Goal: Task Accomplishment & Management: Manage account settings

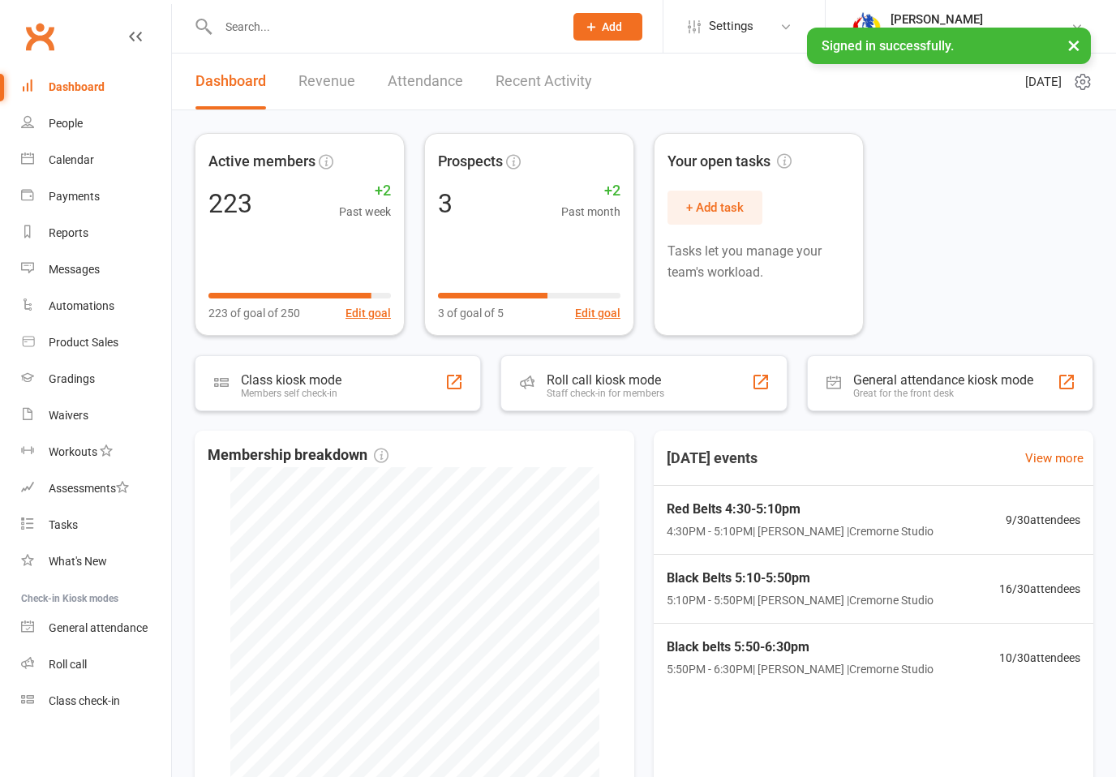
click at [58, 163] on div "Calendar" at bounding box center [71, 159] width 45 height 13
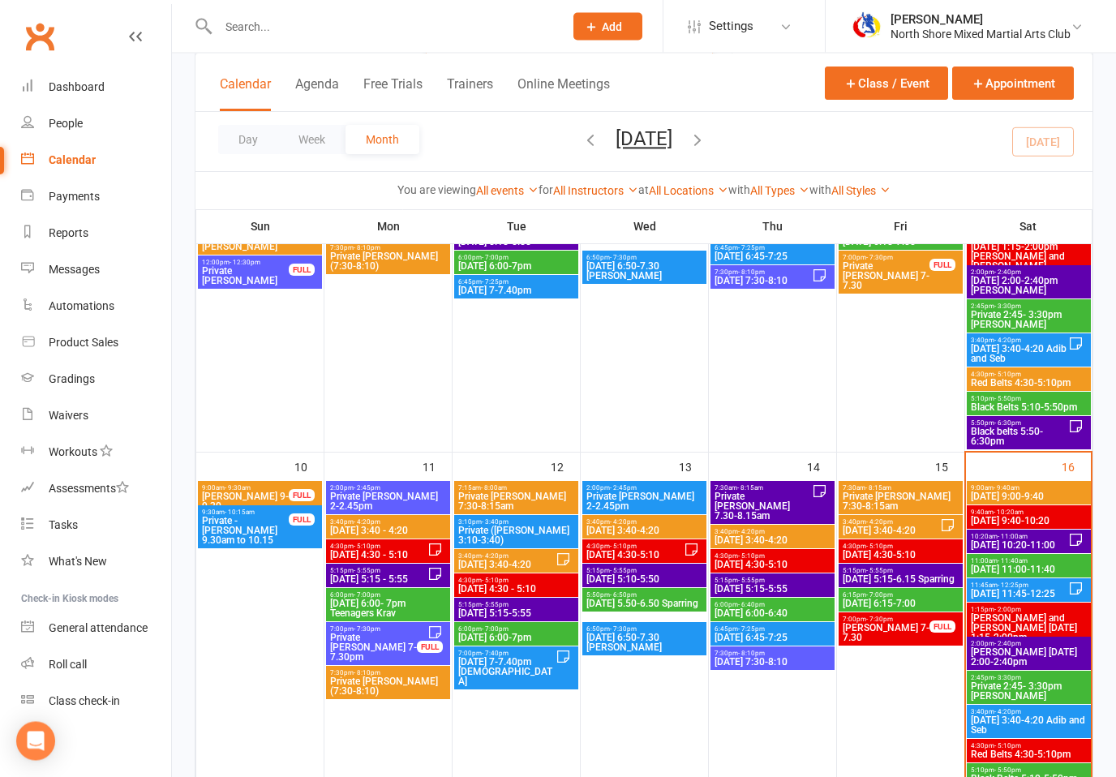
scroll to position [721, 0]
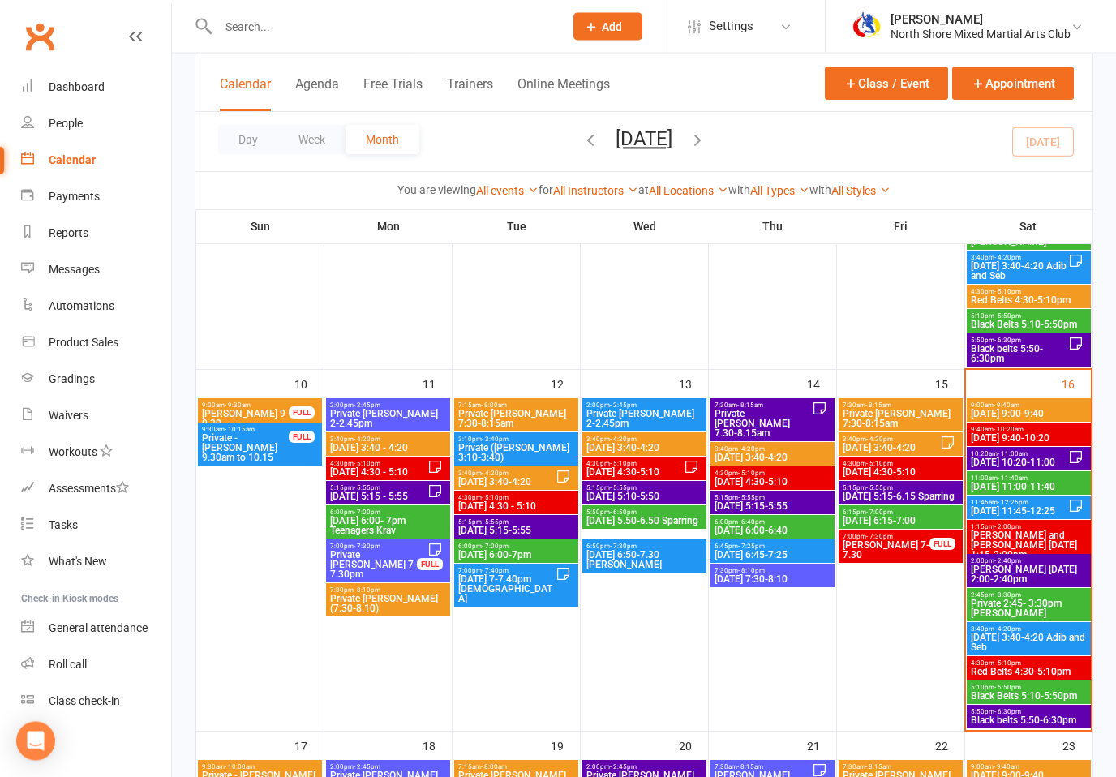
click at [1014, 668] on span "Red Belts 4:30-5:10pm" at bounding box center [1029, 673] width 118 height 10
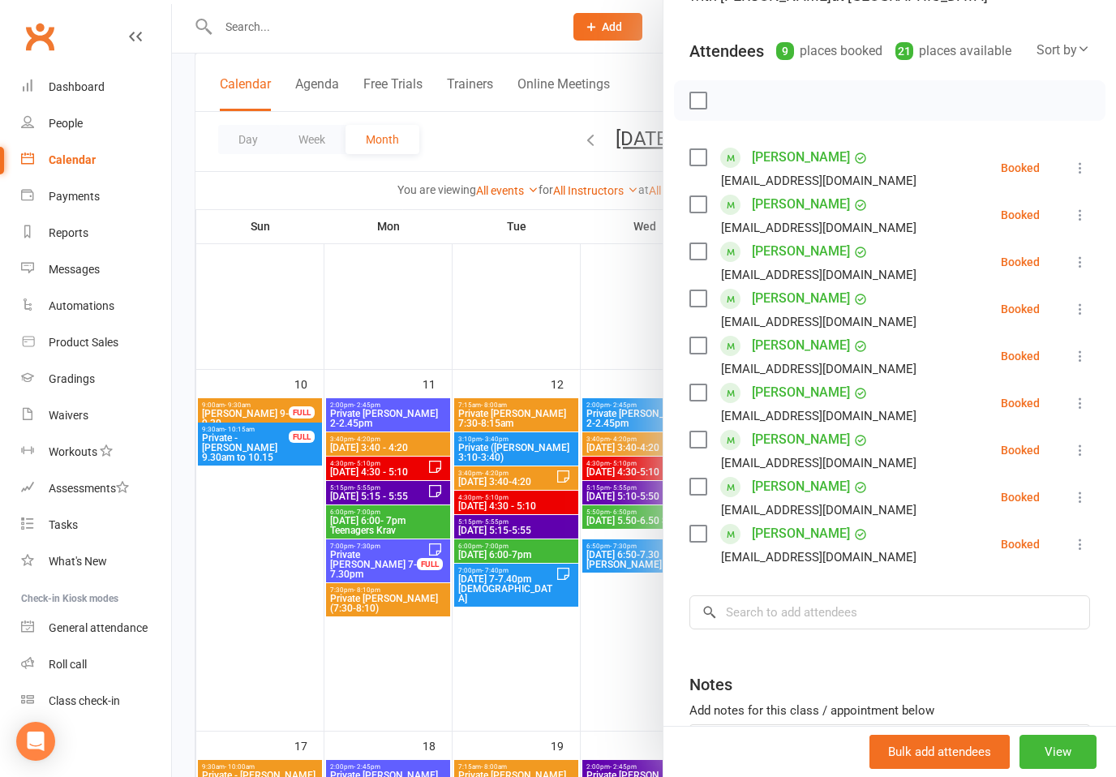
scroll to position [149, 0]
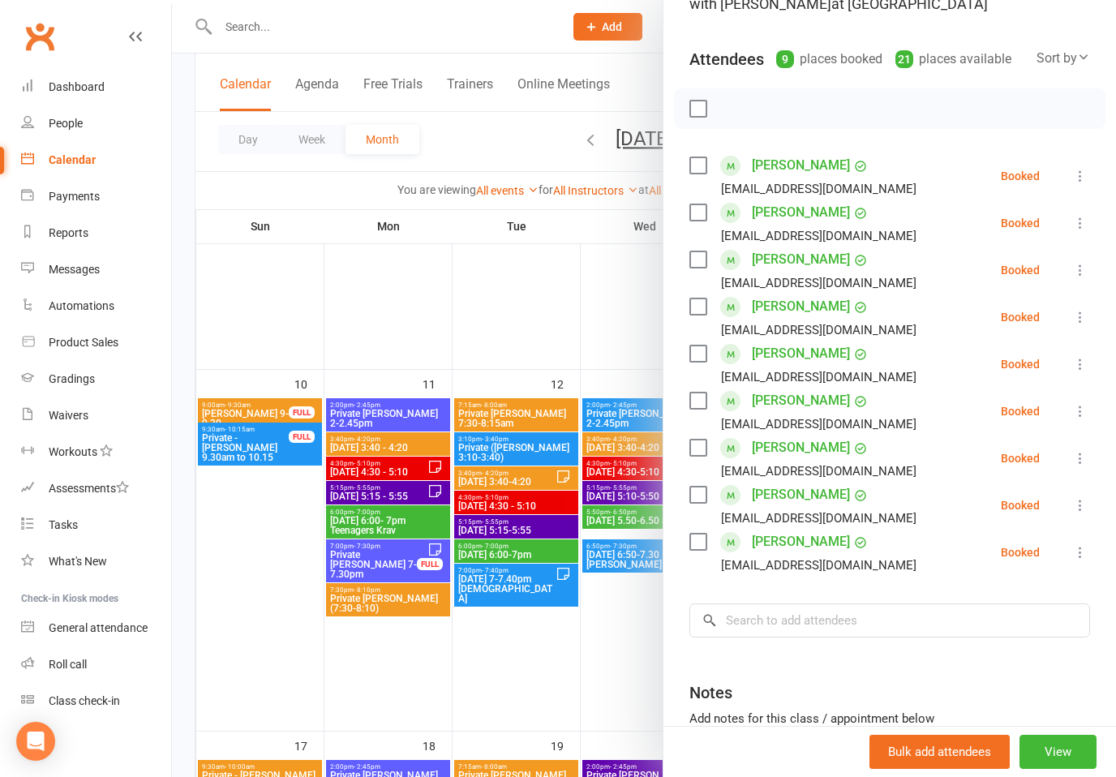
click at [655, 561] on div at bounding box center [644, 388] width 944 height 777
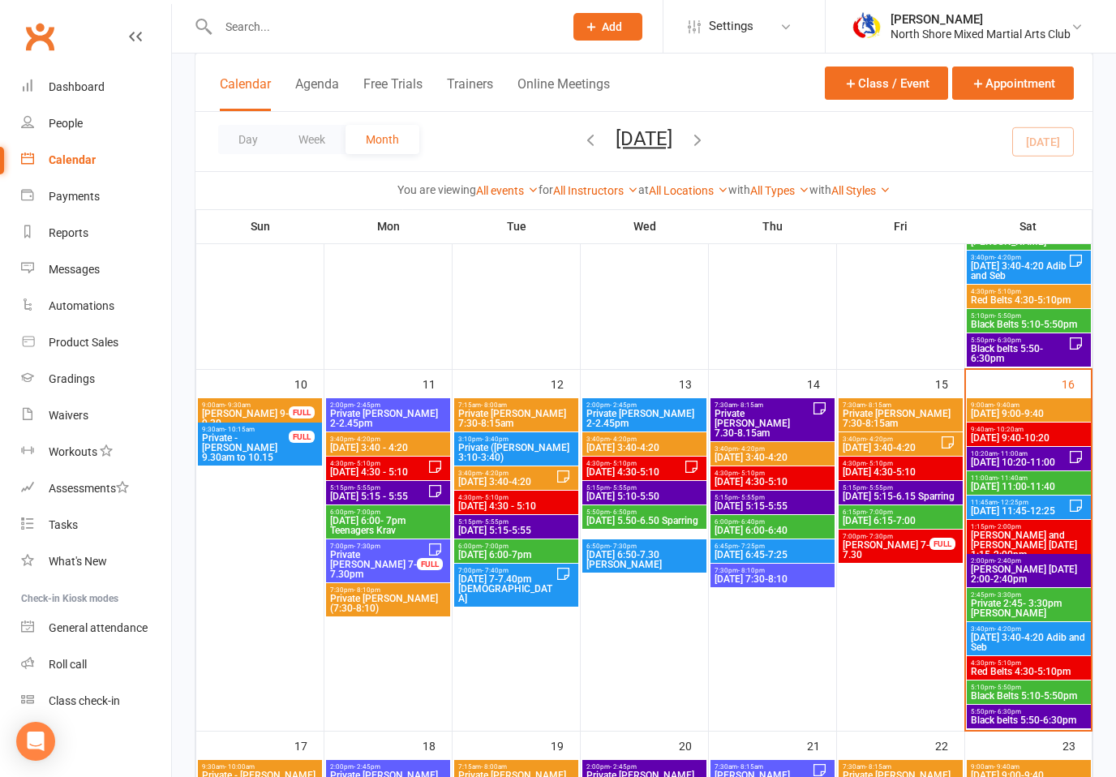
click at [1030, 691] on span "Black Belts 5:10-5:50pm" at bounding box center [1029, 696] width 118 height 10
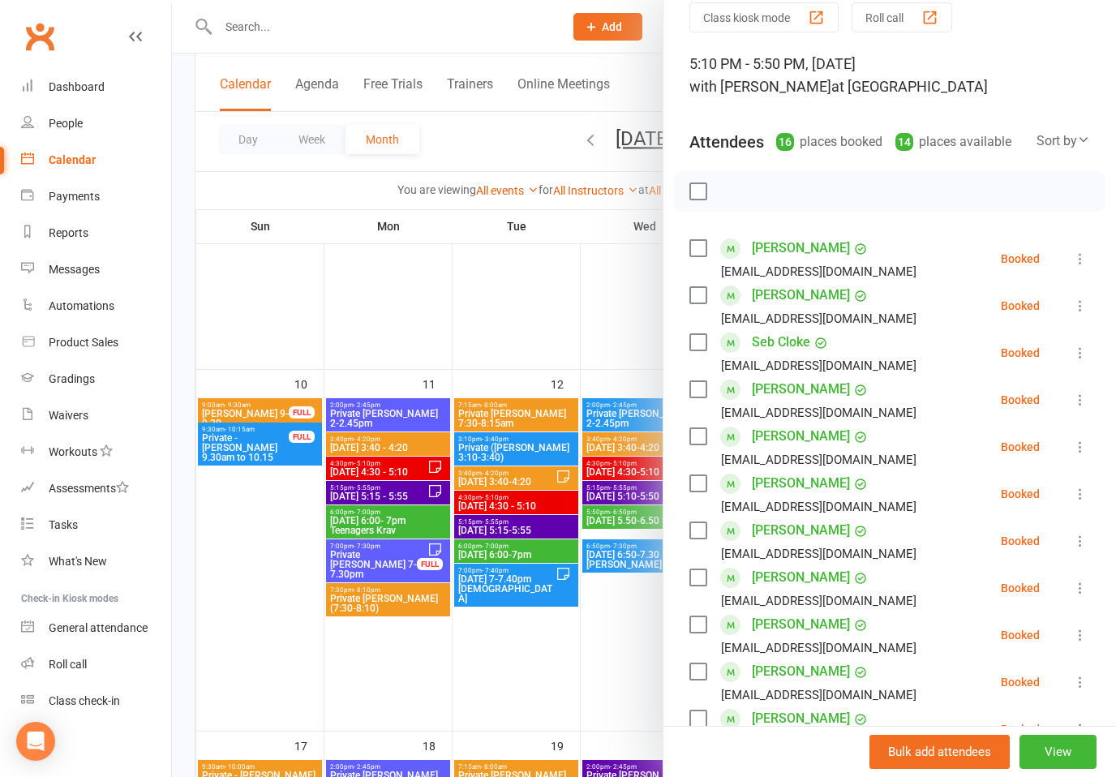
scroll to position [66, 0]
click at [651, 625] on div at bounding box center [644, 388] width 944 height 777
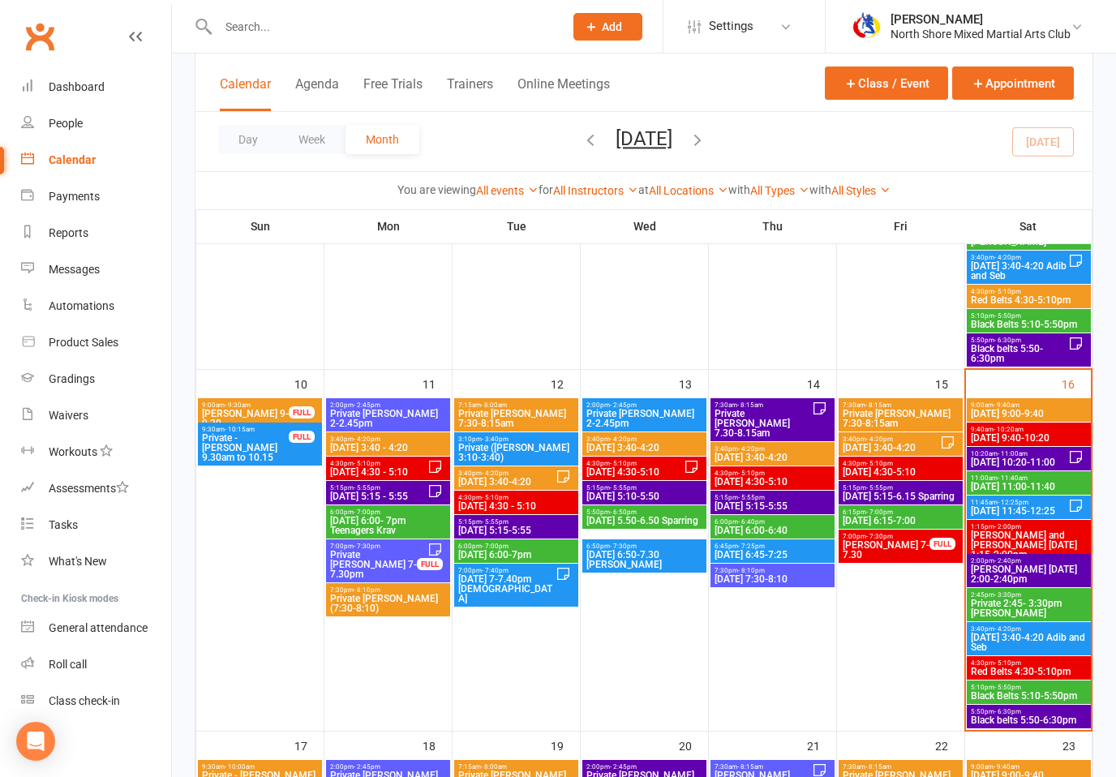
click at [1011, 676] on span "Red Belts 4:30-5:10pm" at bounding box center [1029, 672] width 118 height 10
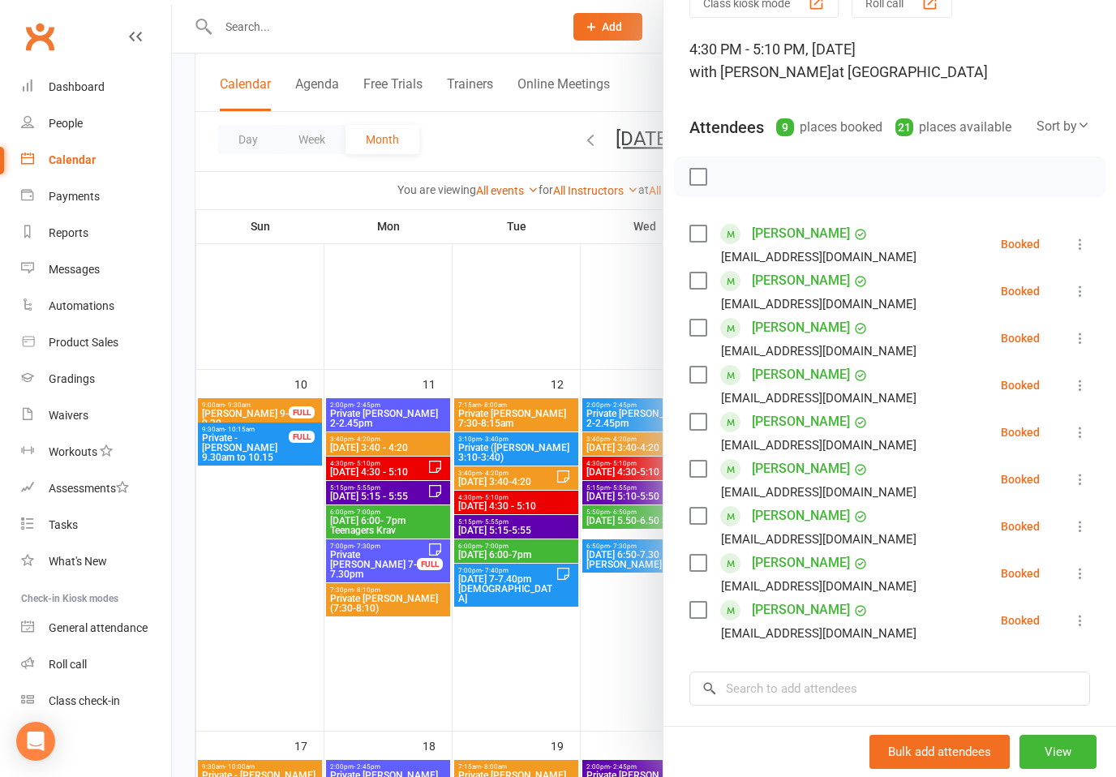
scroll to position [81, 0]
click at [621, 509] on div at bounding box center [644, 388] width 944 height 777
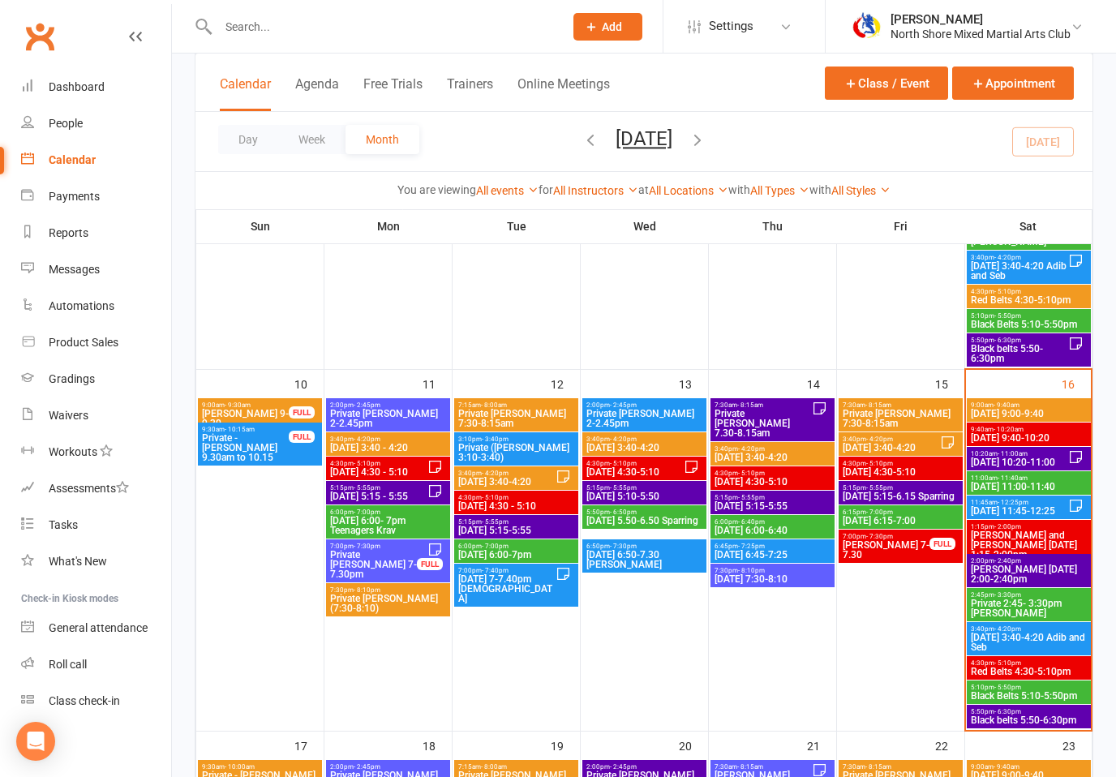
click at [1026, 667] on span "Red Belts 4:30-5:10pm" at bounding box center [1029, 672] width 118 height 10
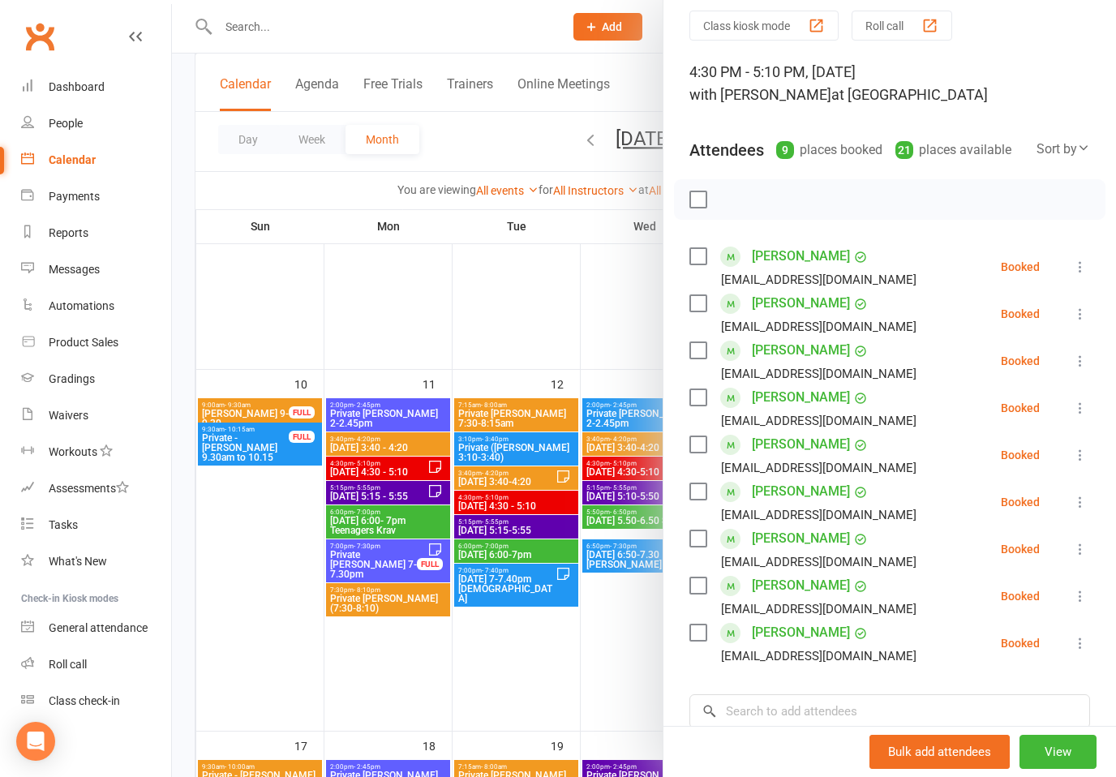
scroll to position [67, 0]
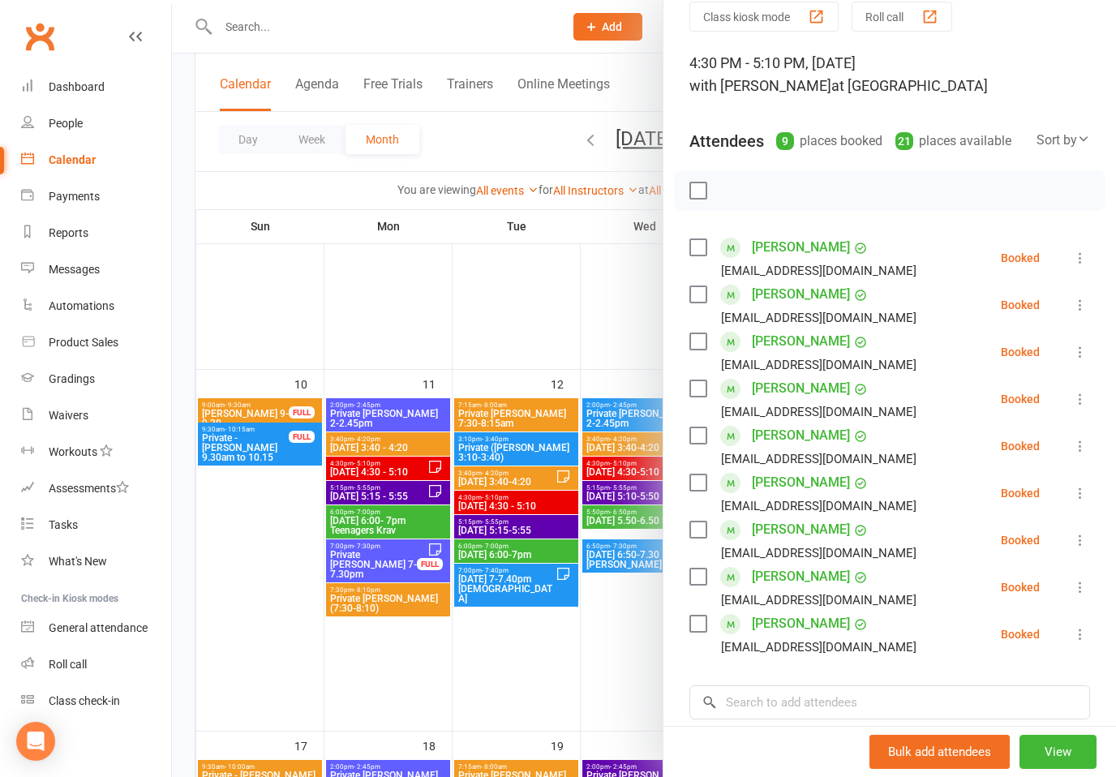
click at [701, 255] on label at bounding box center [697, 247] width 16 height 16
click at [702, 341] on label at bounding box center [697, 341] width 16 height 16
click at [697, 389] on label at bounding box center [697, 388] width 16 height 16
click at [702, 436] on label at bounding box center [697, 435] width 16 height 16
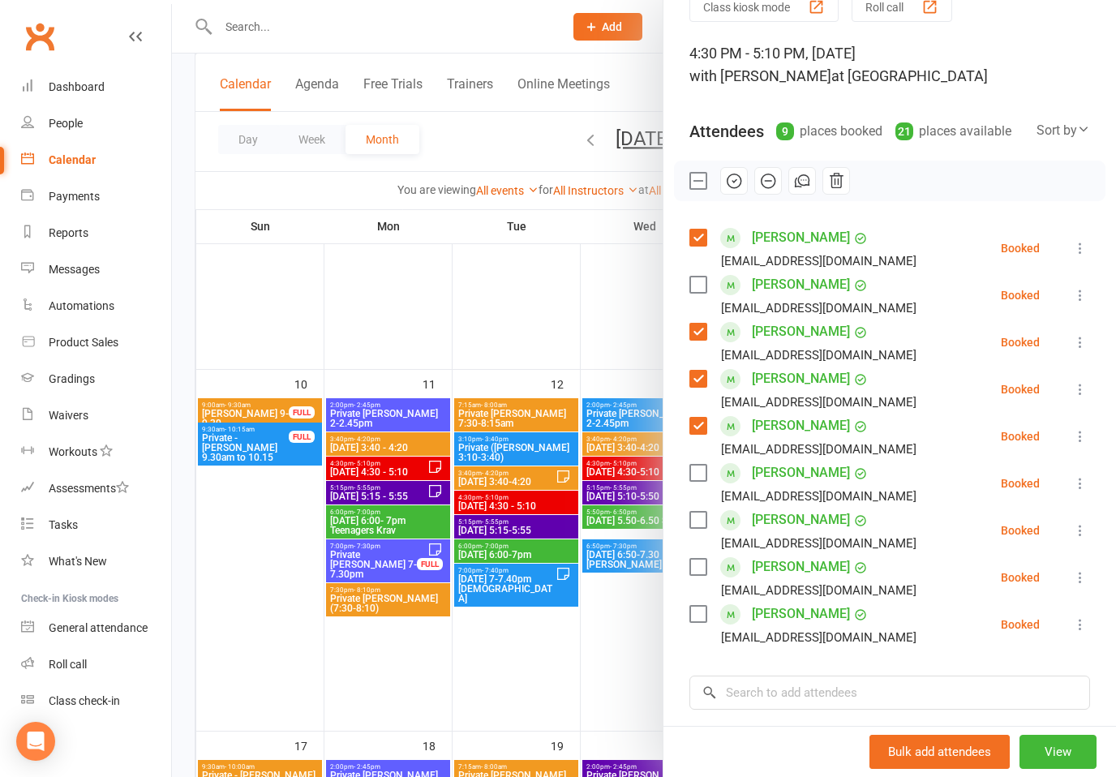
click at [701, 531] on div "[PERSON_NAME] [EMAIL_ADDRESS][DOMAIN_NAME]" at bounding box center [806, 530] width 234 height 47
click at [698, 514] on label at bounding box center [697, 520] width 16 height 16
click at [697, 560] on label at bounding box center [697, 567] width 16 height 16
click at [699, 608] on label at bounding box center [697, 614] width 16 height 16
click at [823, 696] on input "search" at bounding box center [889, 693] width 401 height 34
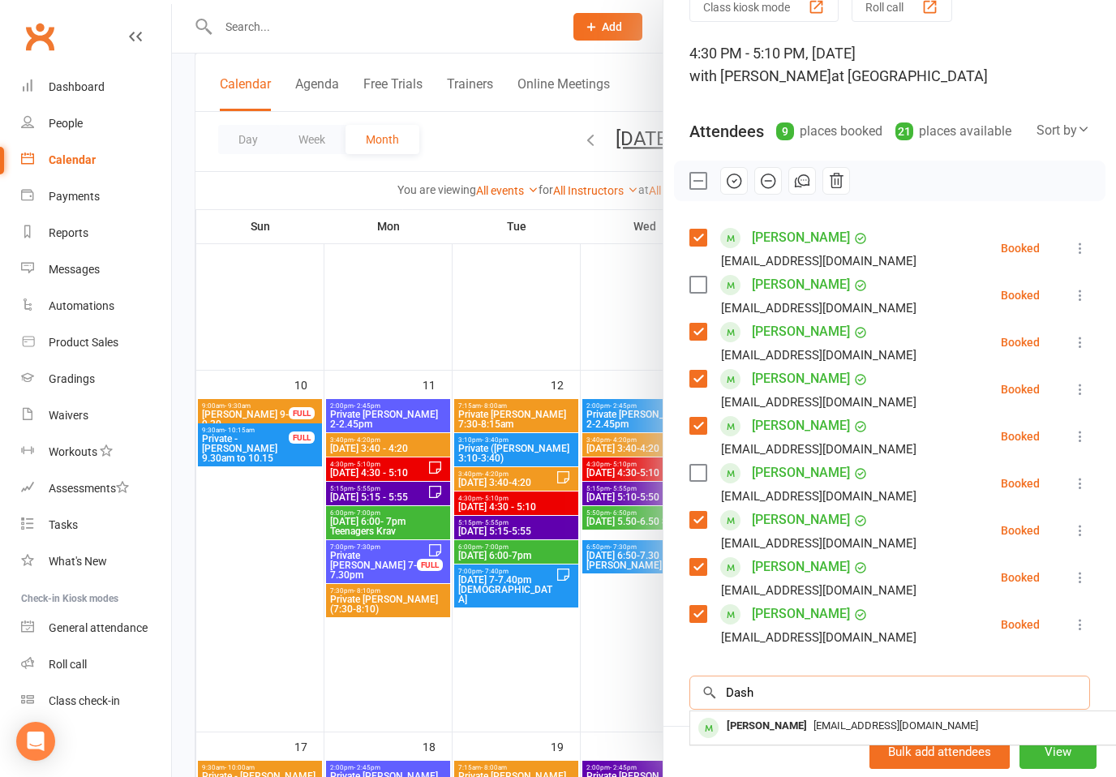
scroll to position [90, 0]
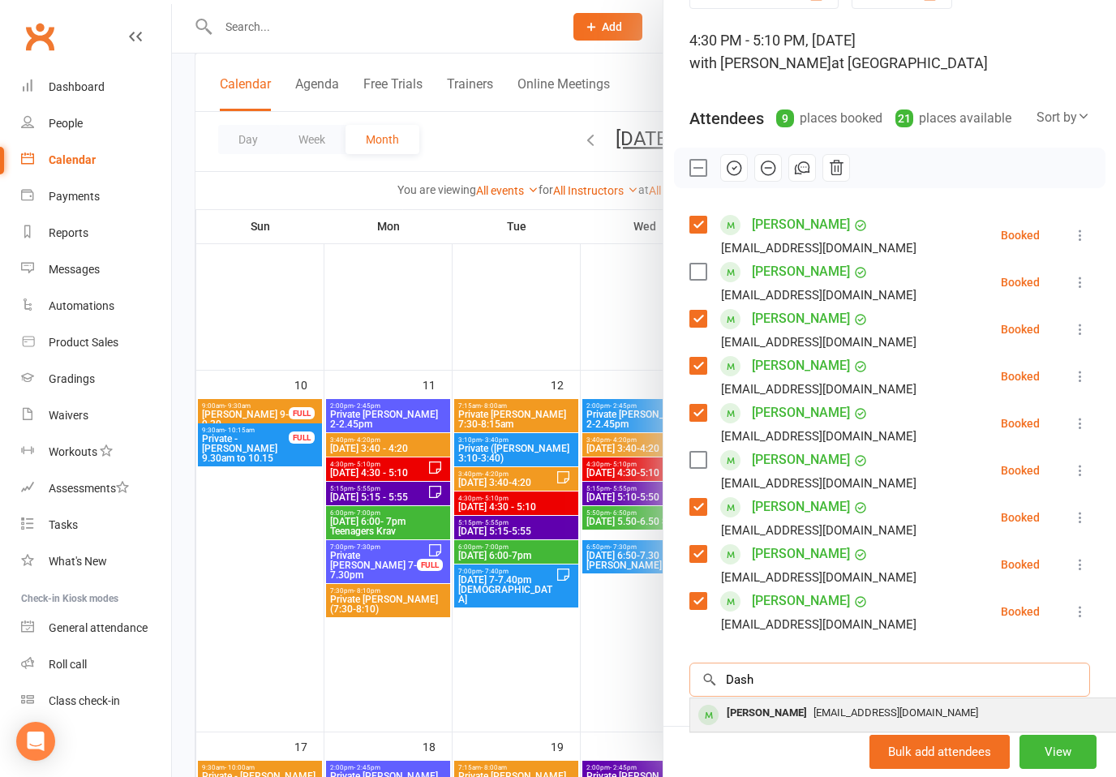
type input "Dash"
click at [818, 705] on div "[EMAIL_ADDRESS][DOMAIN_NAME]" at bounding box center [933, 714] width 472 height 24
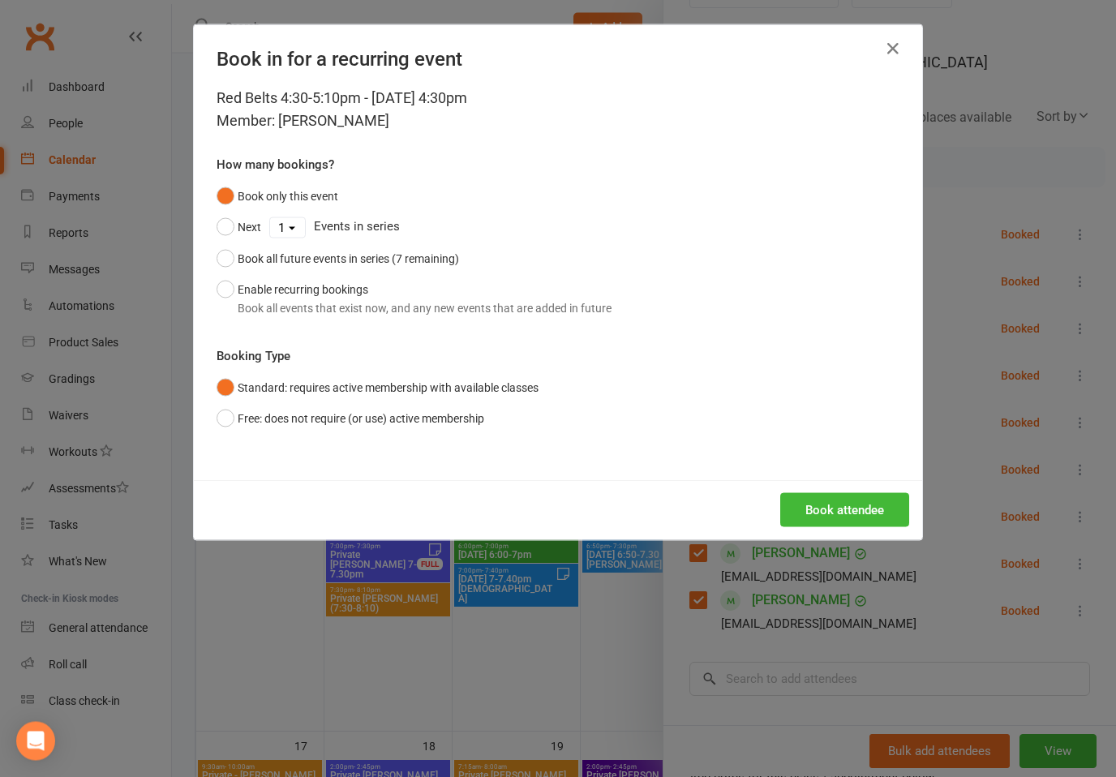
click at [871, 518] on button "Book attendee" at bounding box center [844, 510] width 129 height 34
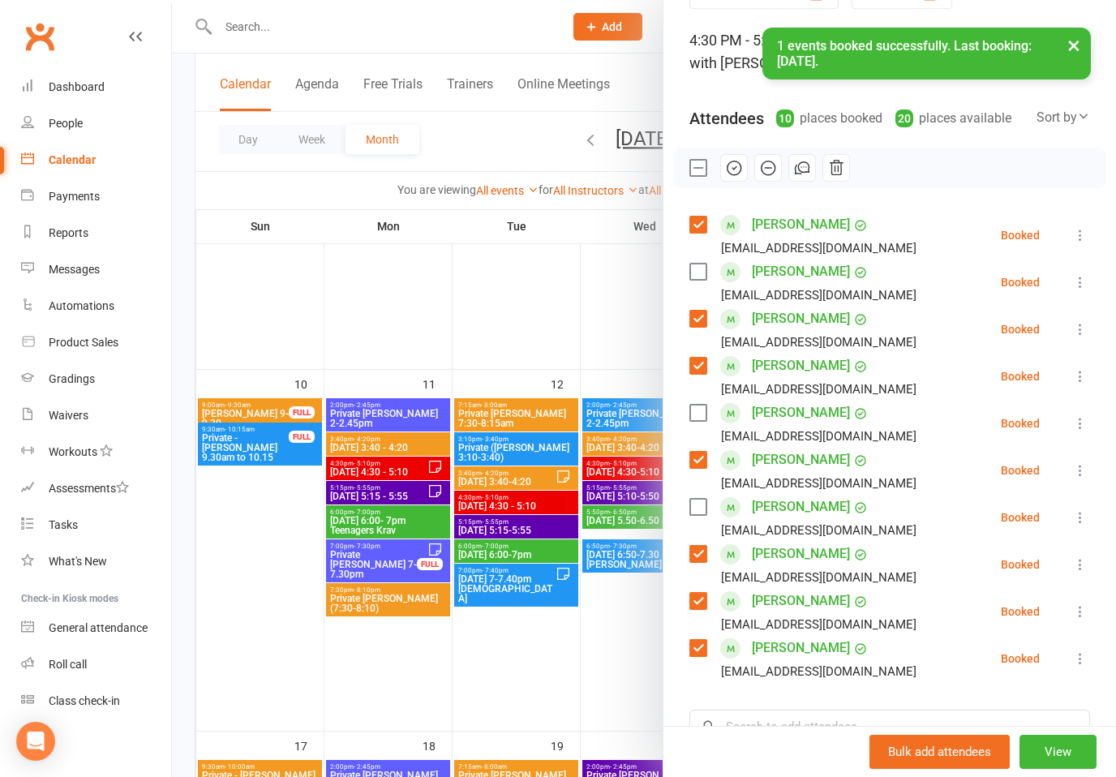
scroll to position [76, 0]
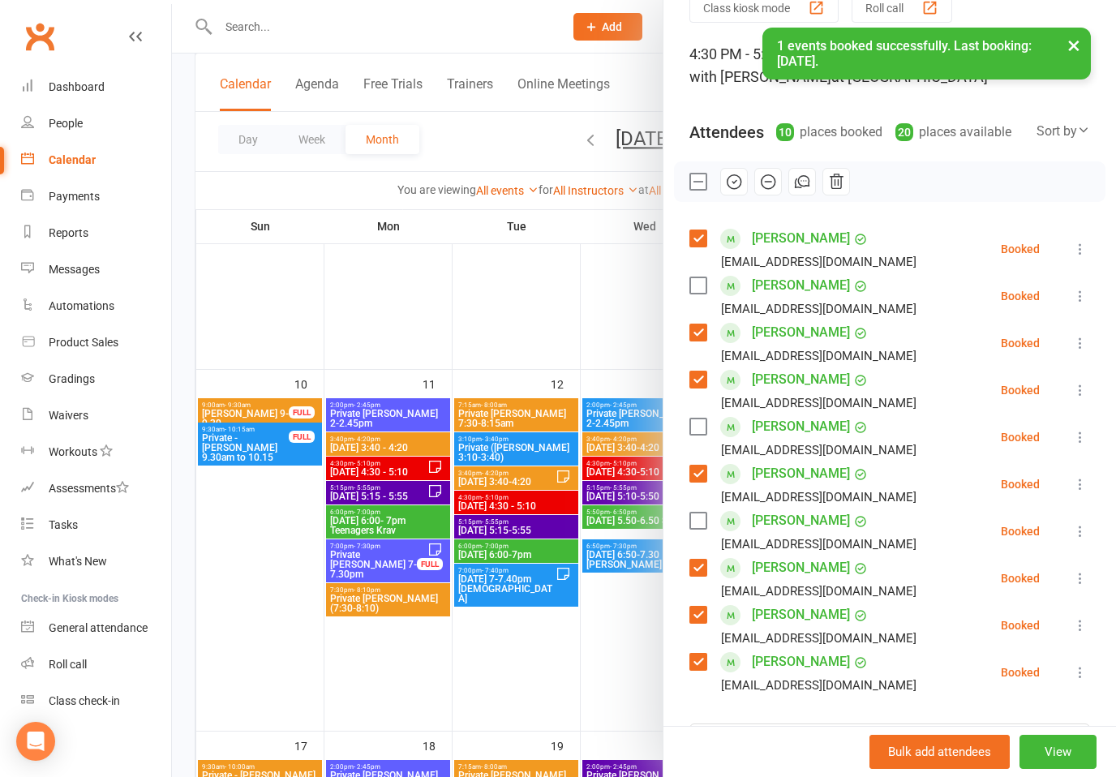
click at [699, 431] on label at bounding box center [697, 427] width 16 height 16
click at [734, 191] on button "button" at bounding box center [734, 182] width 28 height 28
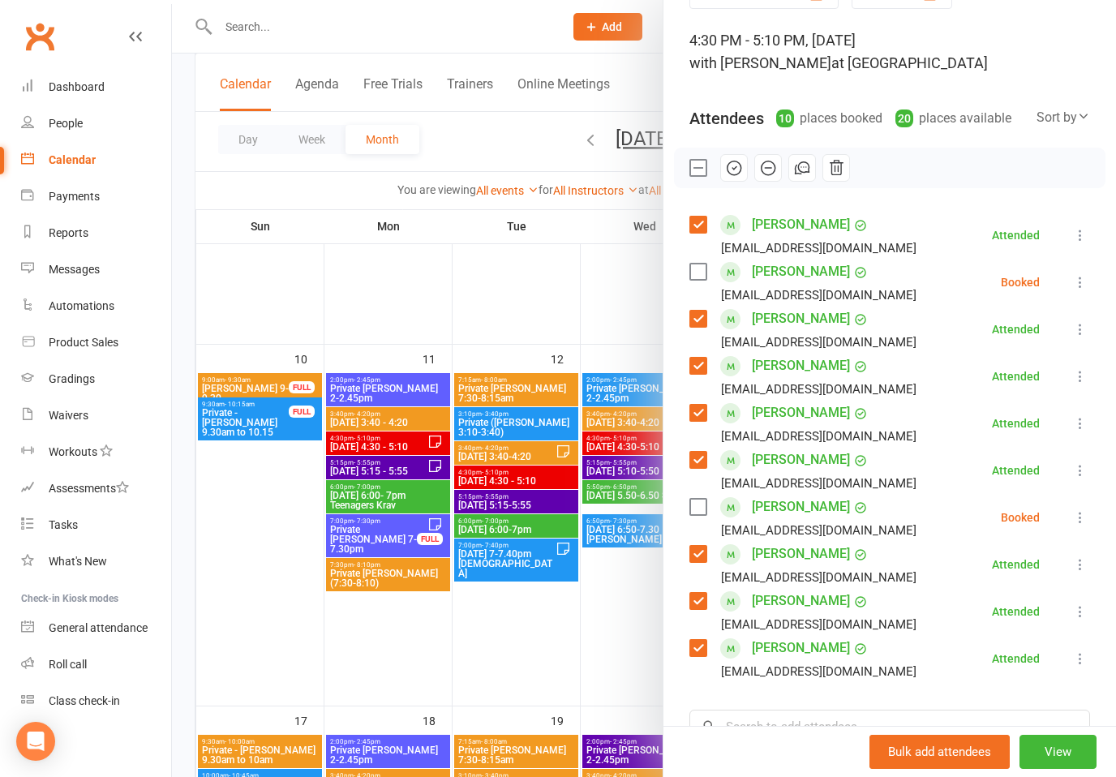
scroll to position [86, 0]
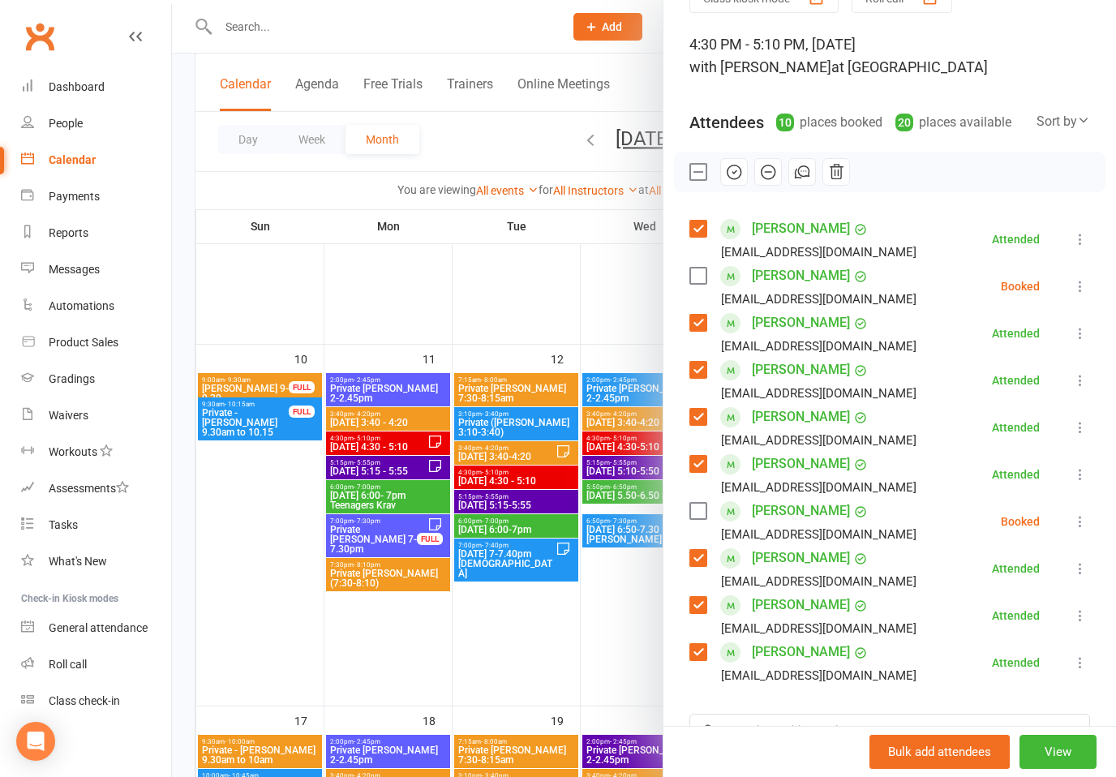
click at [607, 340] on div at bounding box center [644, 388] width 944 height 777
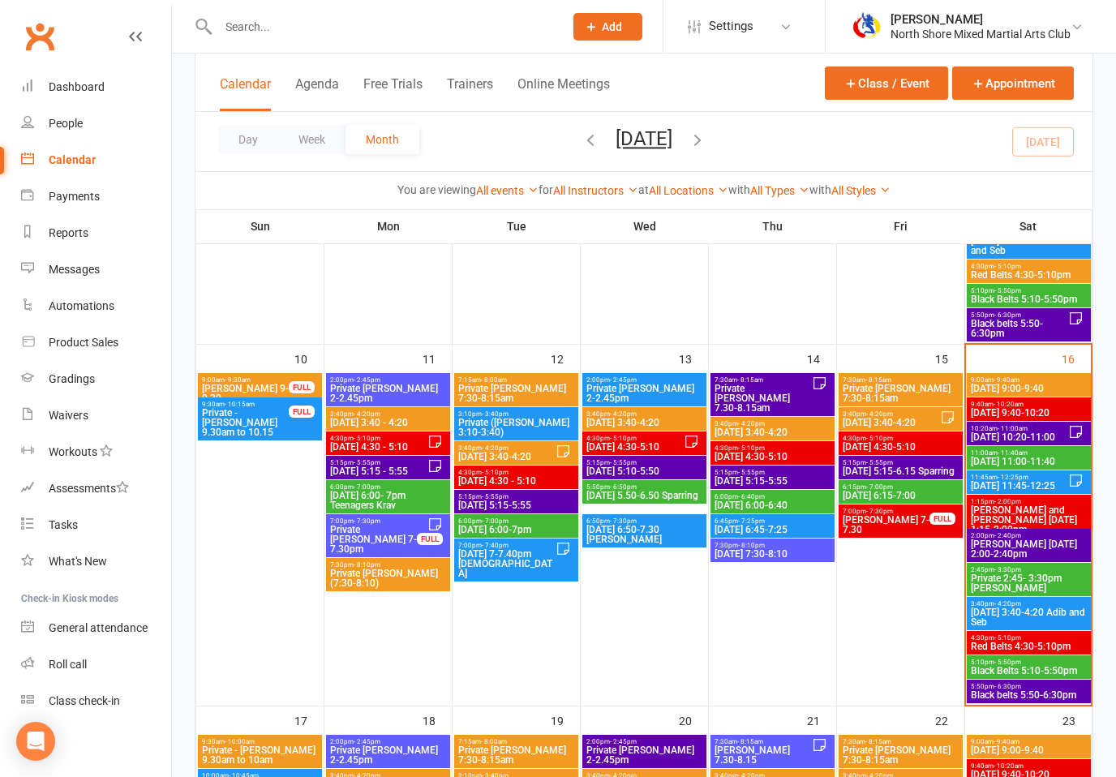
click at [983, 659] on span "5:10pm - 5:50pm" at bounding box center [1029, 662] width 118 height 7
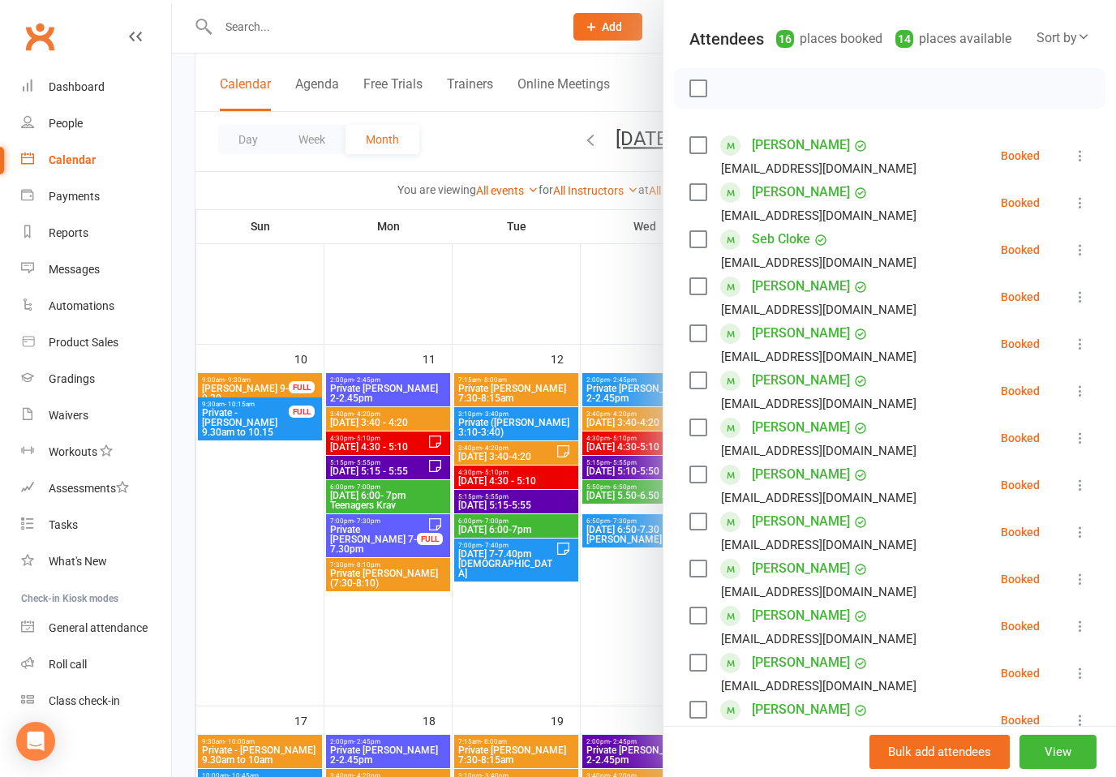
scroll to position [127, 0]
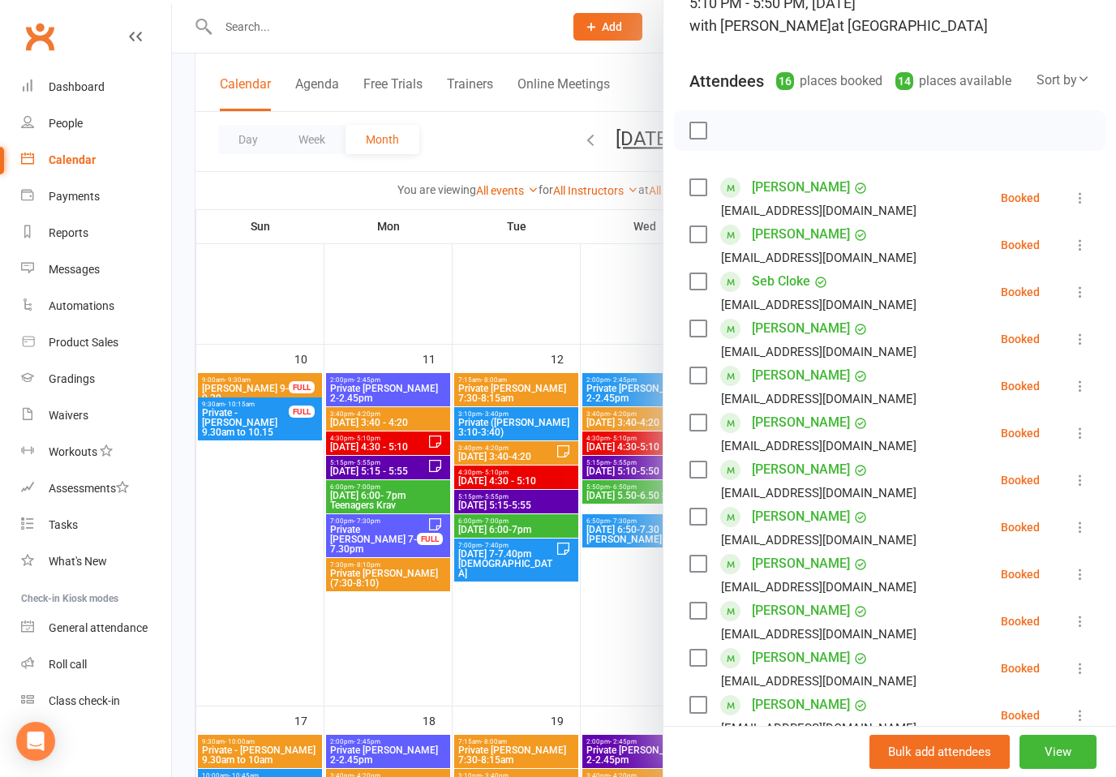
click at [572, 511] on div at bounding box center [644, 388] width 944 height 777
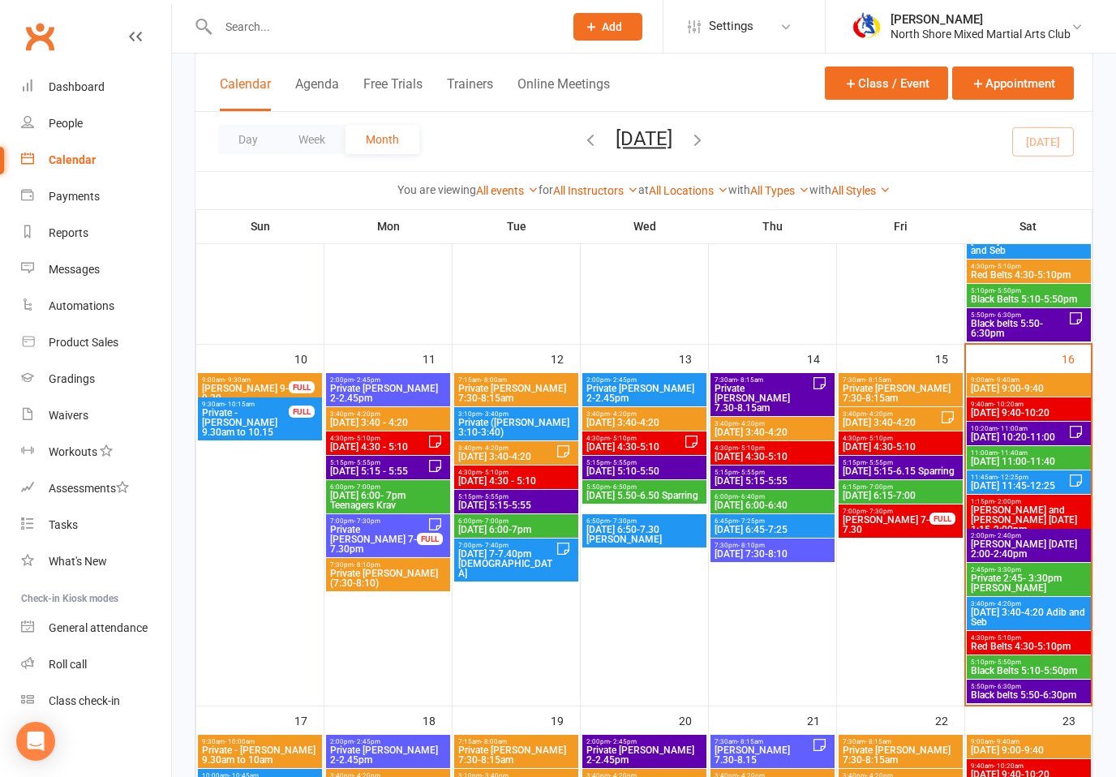
click at [994, 660] on span "- 5:50pm" at bounding box center [1007, 662] width 27 height 7
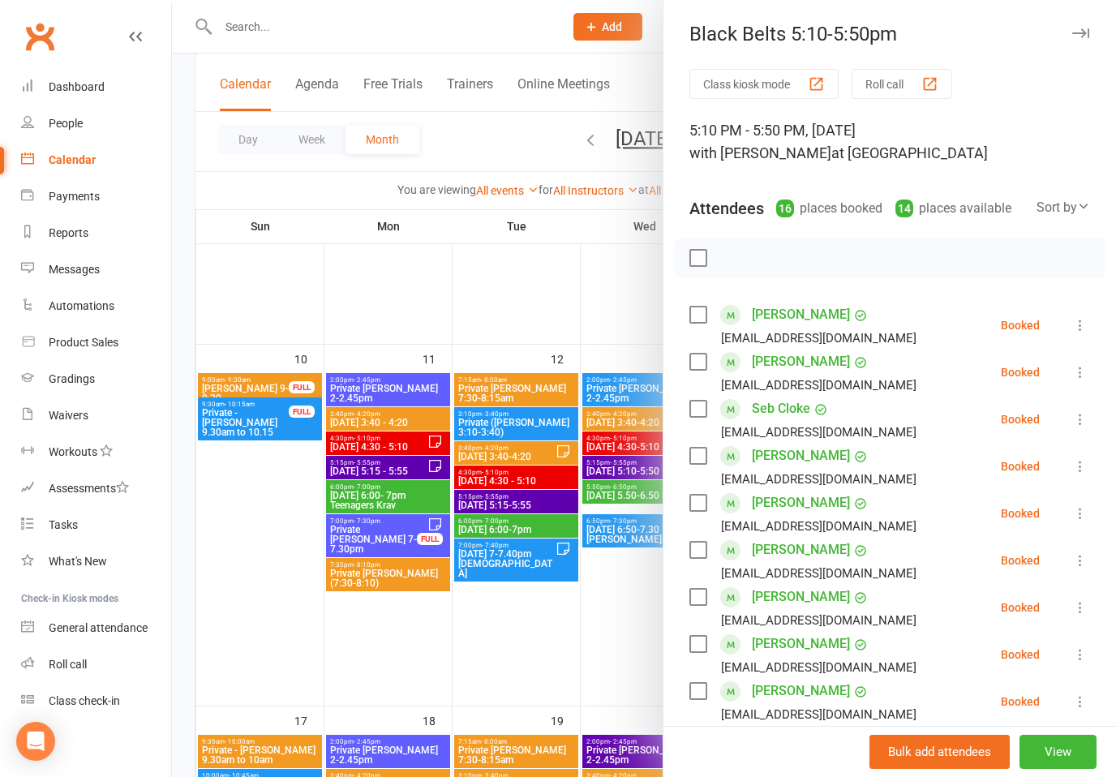
scroll to position [11, 0]
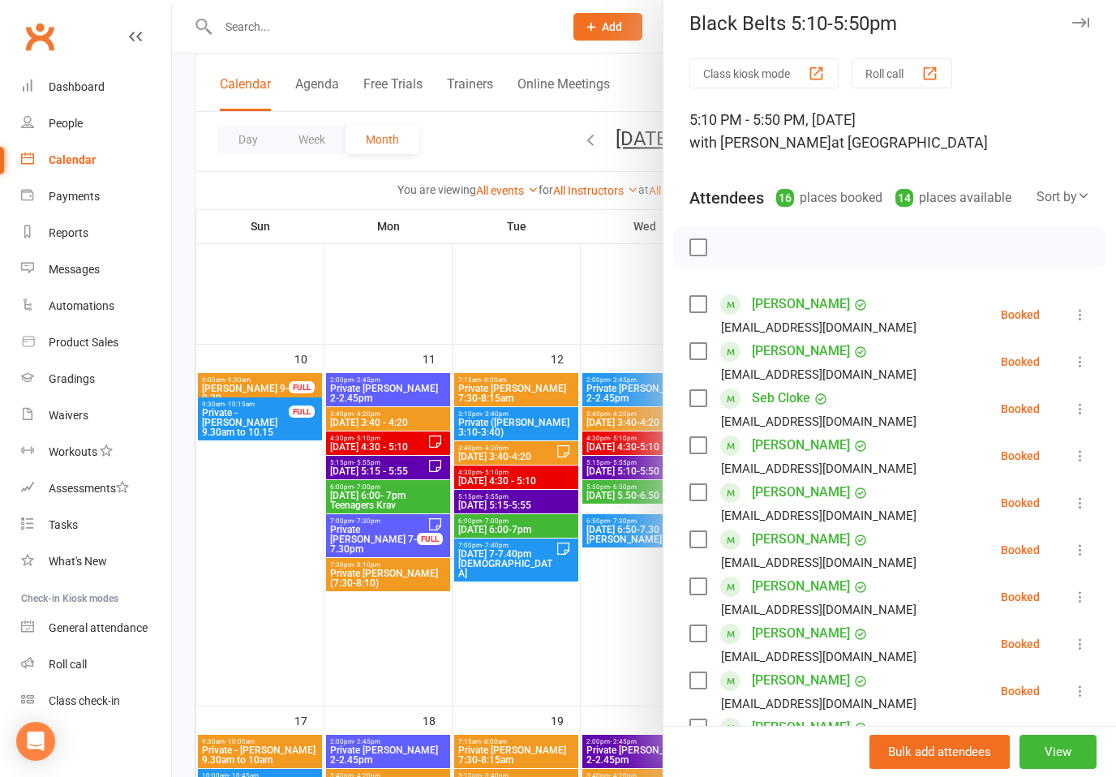
click at [699, 398] on label at bounding box center [697, 398] width 16 height 16
click at [701, 498] on label at bounding box center [697, 492] width 16 height 16
click at [701, 539] on label at bounding box center [697, 539] width 16 height 16
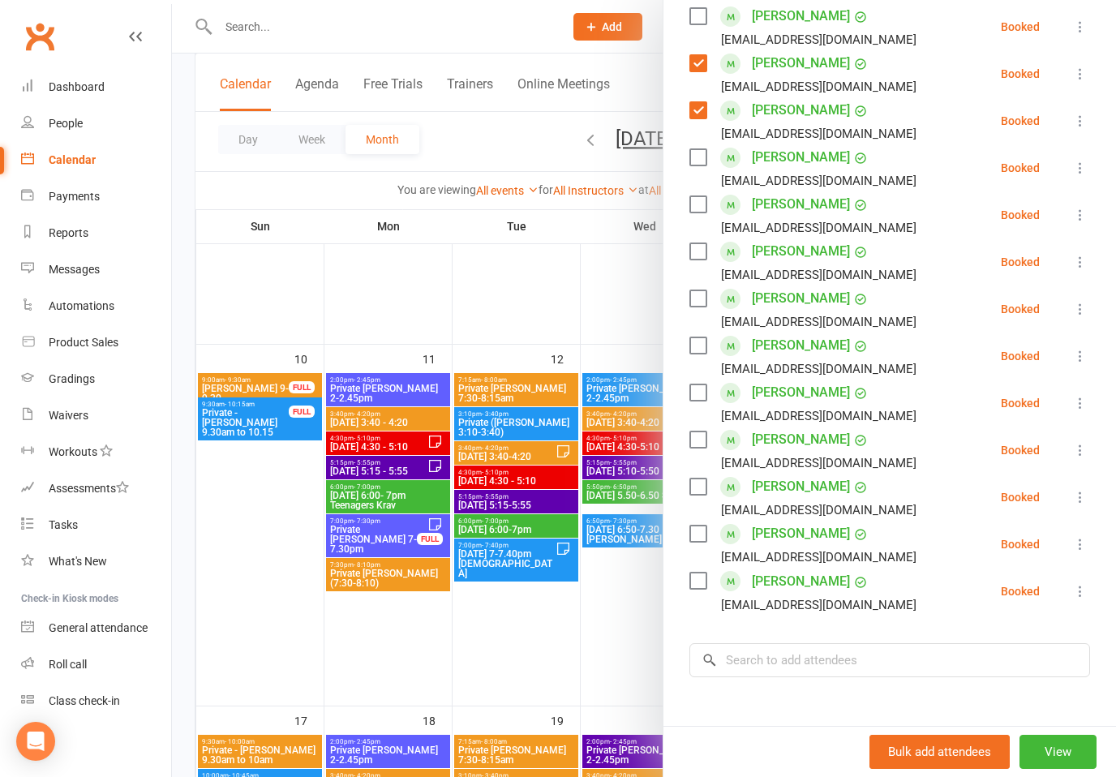
scroll to position [379, 0]
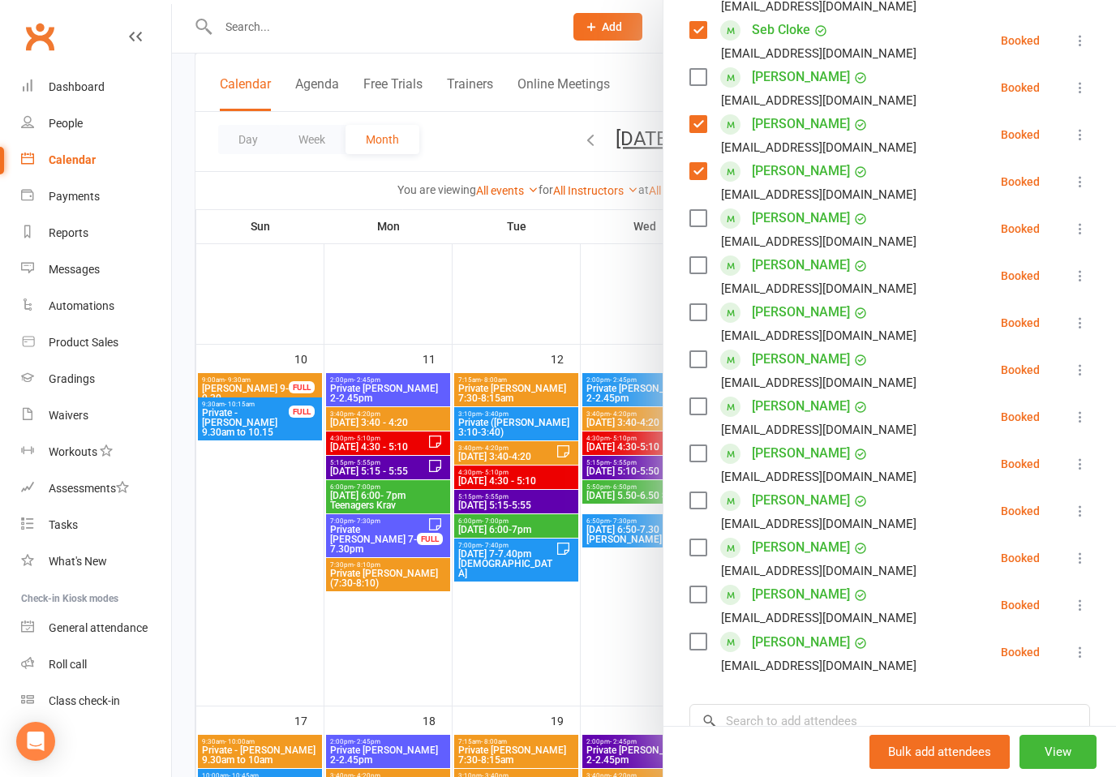
click at [693, 260] on label at bounding box center [697, 265] width 16 height 16
click at [701, 214] on label at bounding box center [697, 218] width 16 height 16
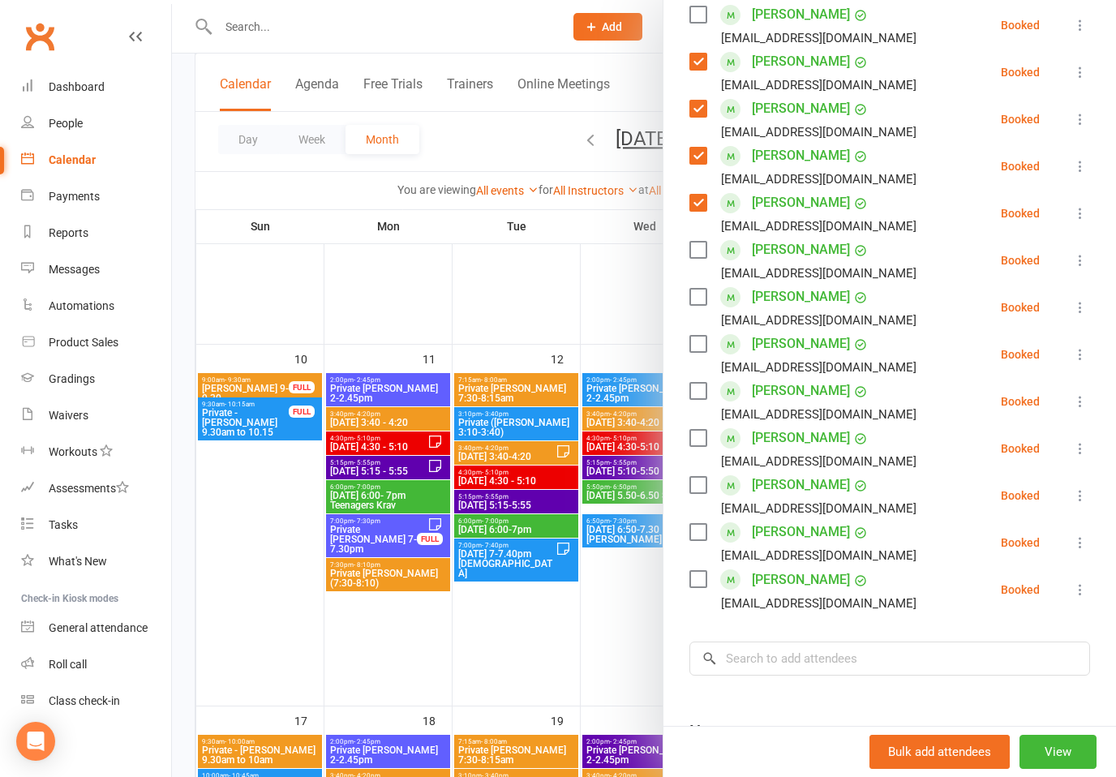
scroll to position [454, 0]
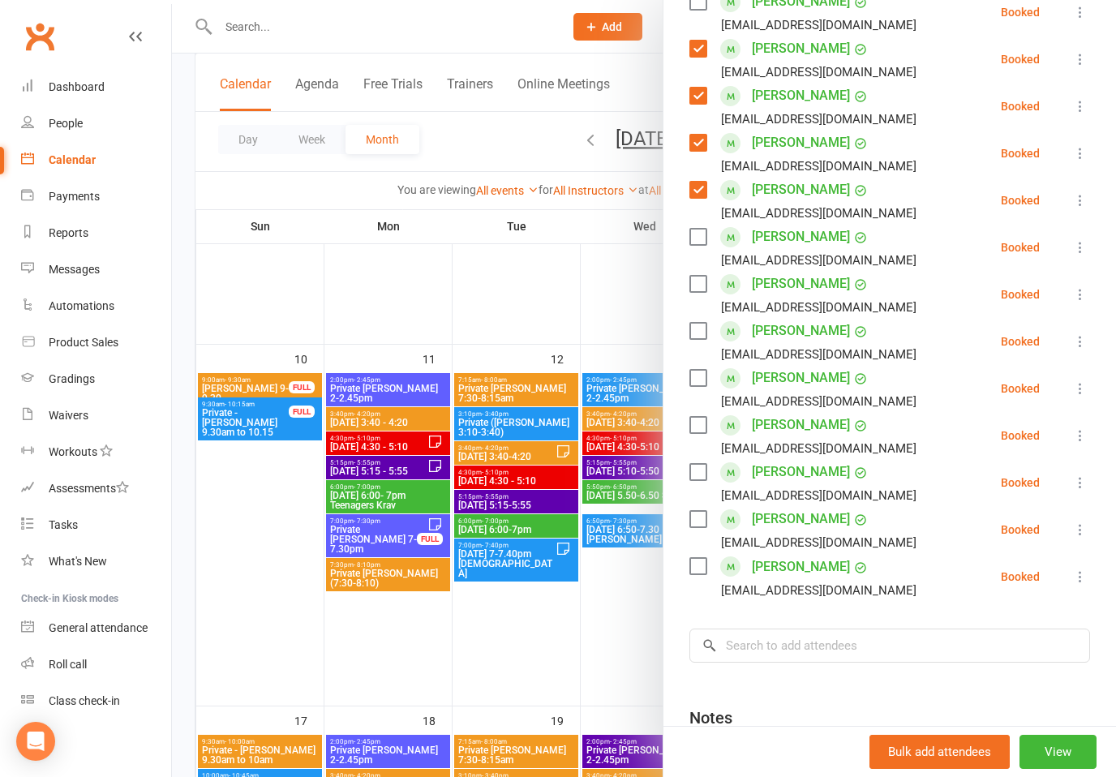
click at [699, 431] on label at bounding box center [697, 425] width 16 height 16
click at [701, 468] on label at bounding box center [697, 472] width 16 height 16
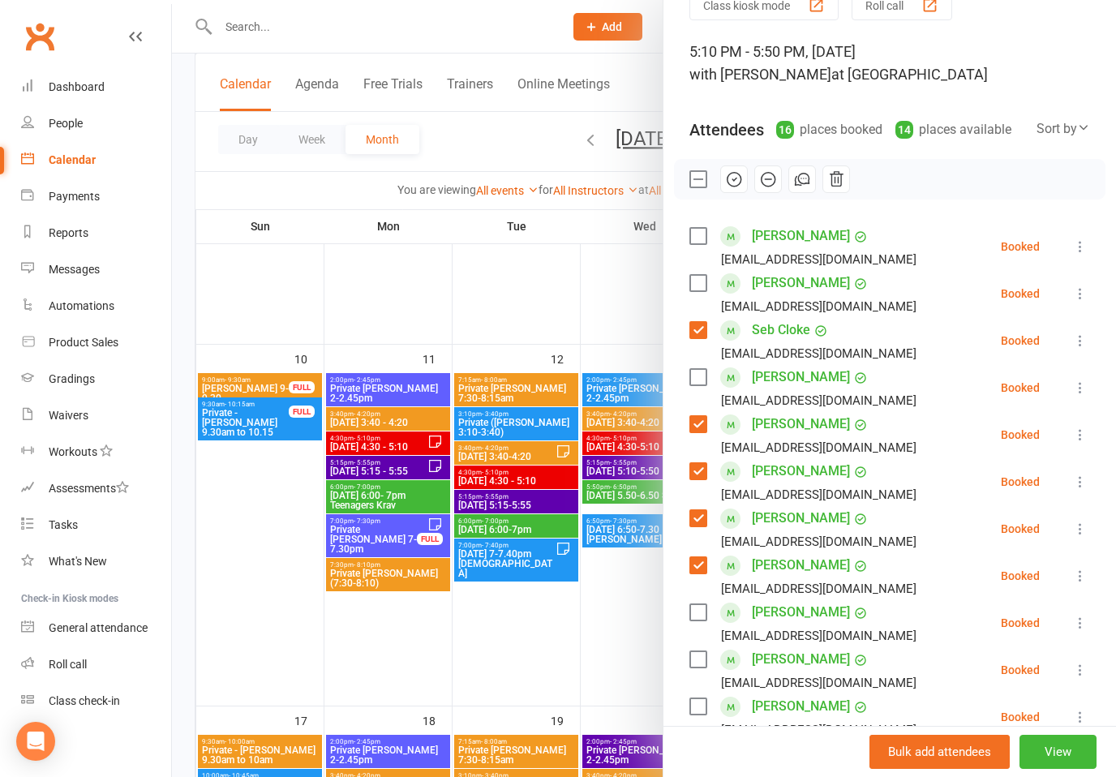
scroll to position [37, 0]
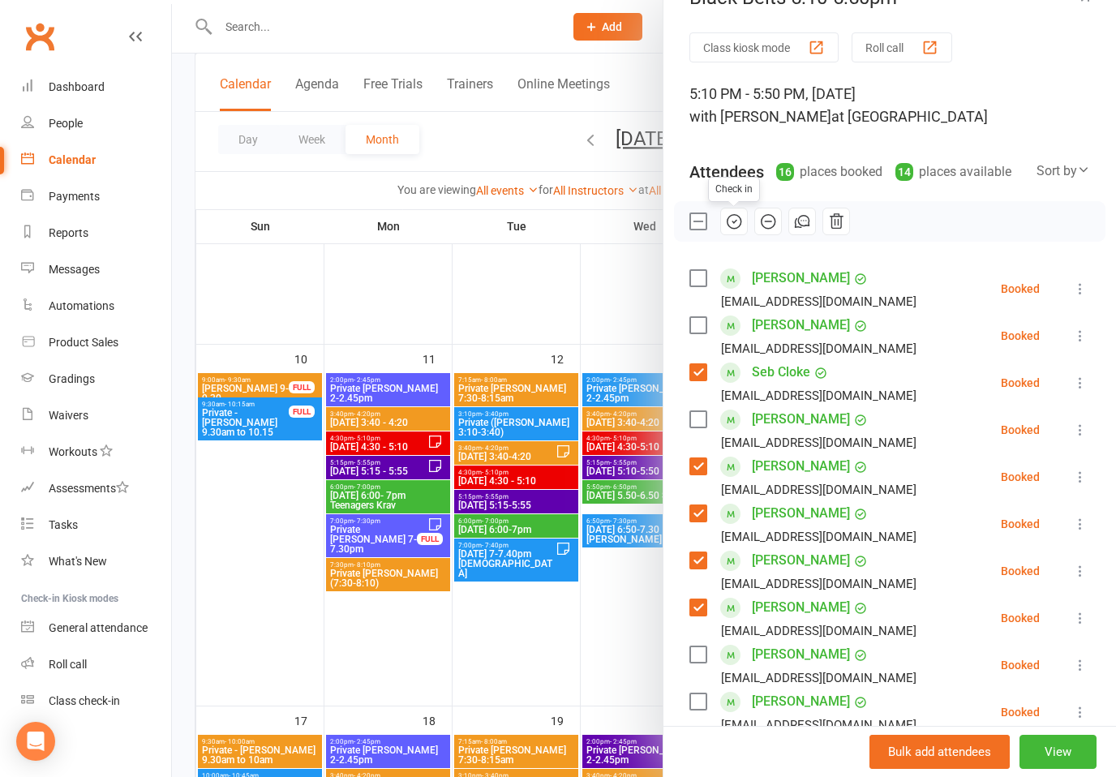
drag, startPoint x: 732, startPoint y: 221, endPoint x: 711, endPoint y: 408, distance: 188.6
click at [732, 221] on icon "button" at bounding box center [734, 222] width 18 height 18
